Goal: Find specific page/section: Find specific page/section

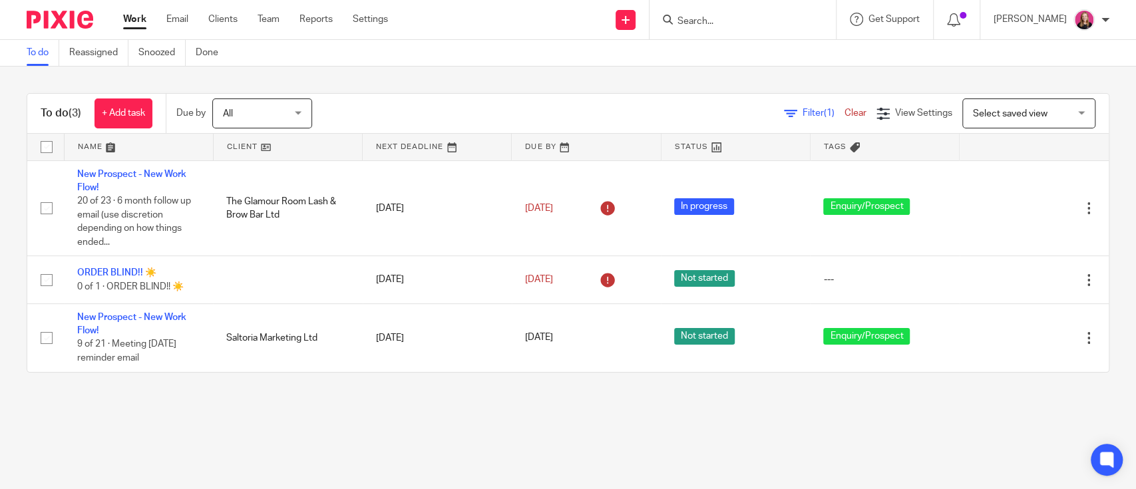
click at [715, 19] on input "Search" at bounding box center [736, 22] width 120 height 12
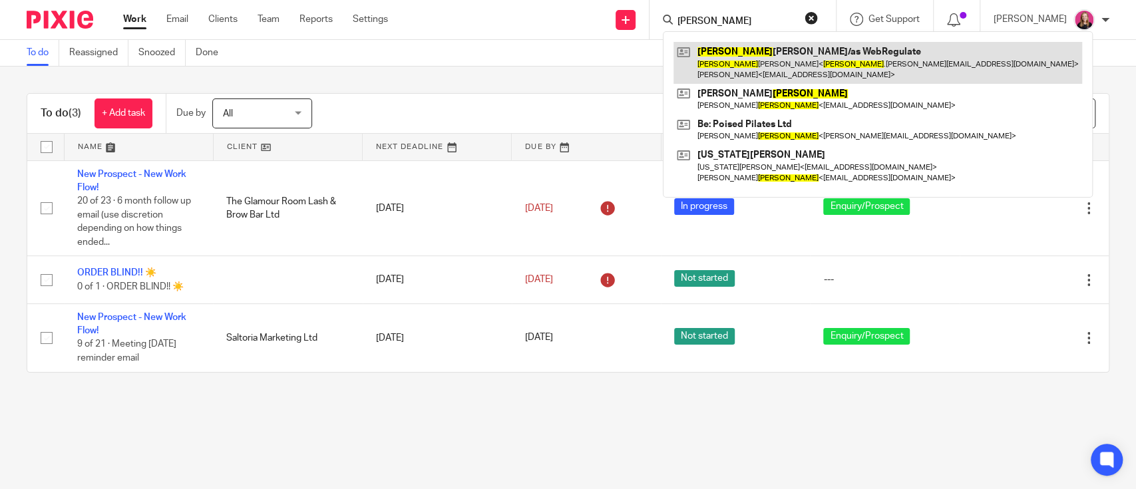
type input "[PERSON_NAME]"
click at [735, 45] on link at bounding box center [877, 62] width 409 height 41
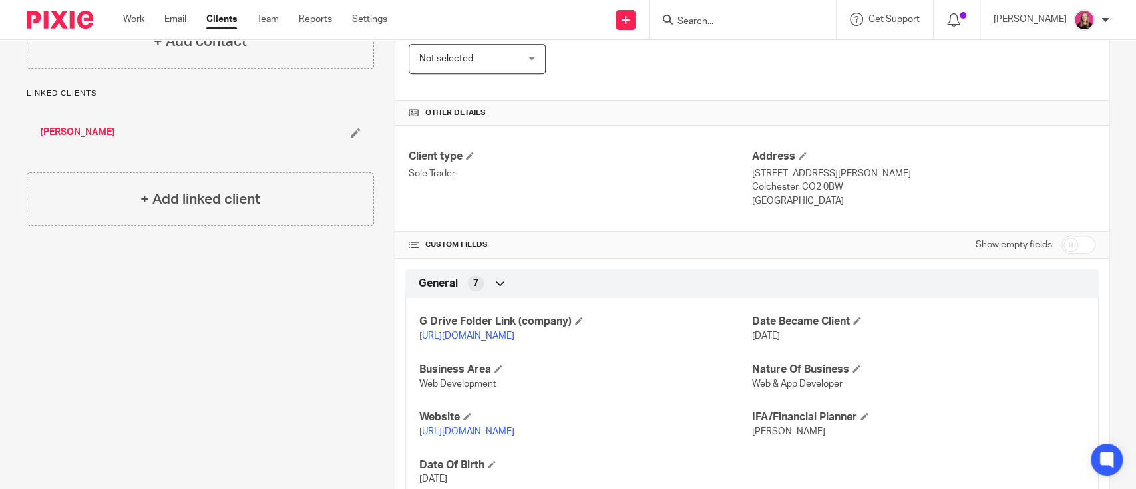
scroll to position [443, 0]
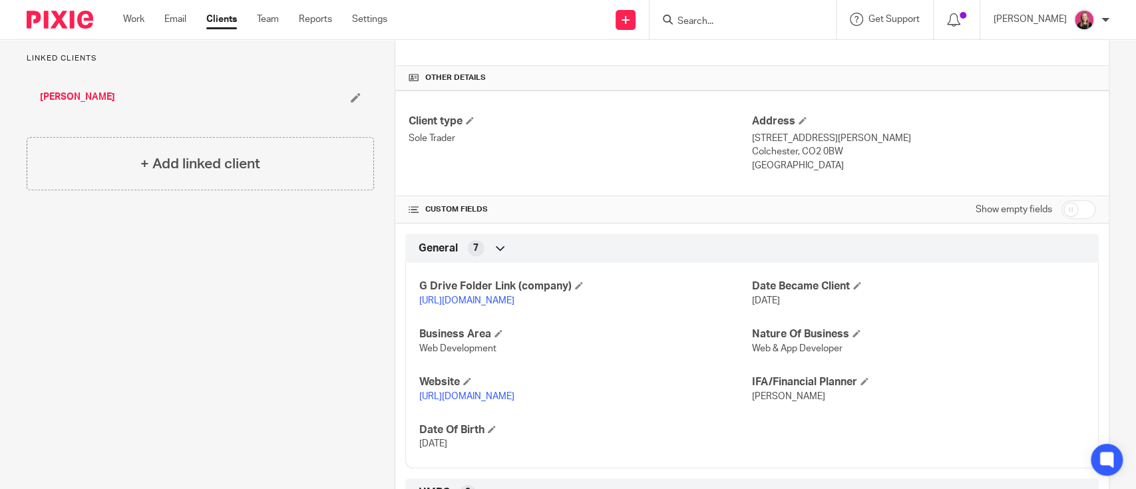
click at [478, 299] on link "[URL][DOMAIN_NAME]" at bounding box center [466, 300] width 95 height 9
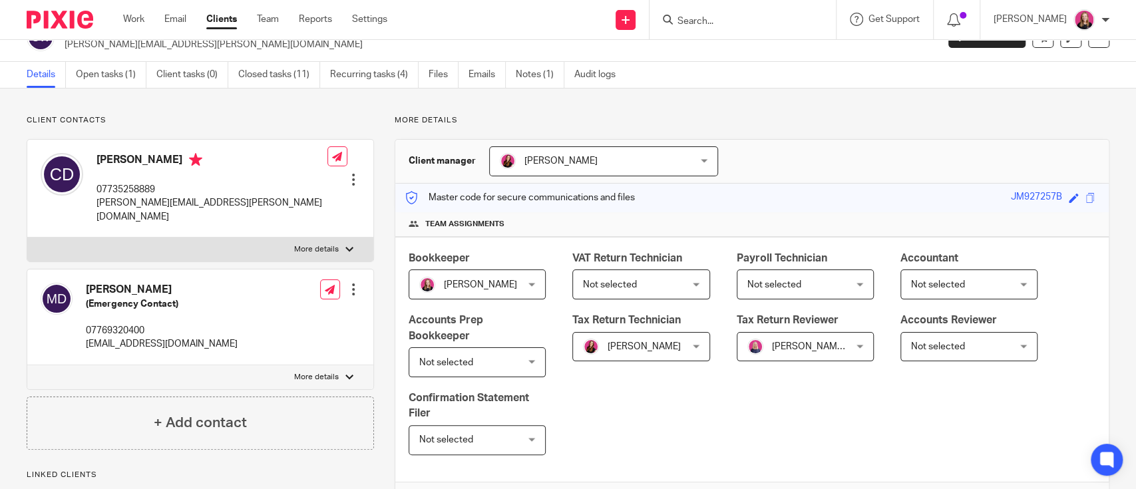
scroll to position [0, 0]
